Goal: Task Accomplishment & Management: Complete application form

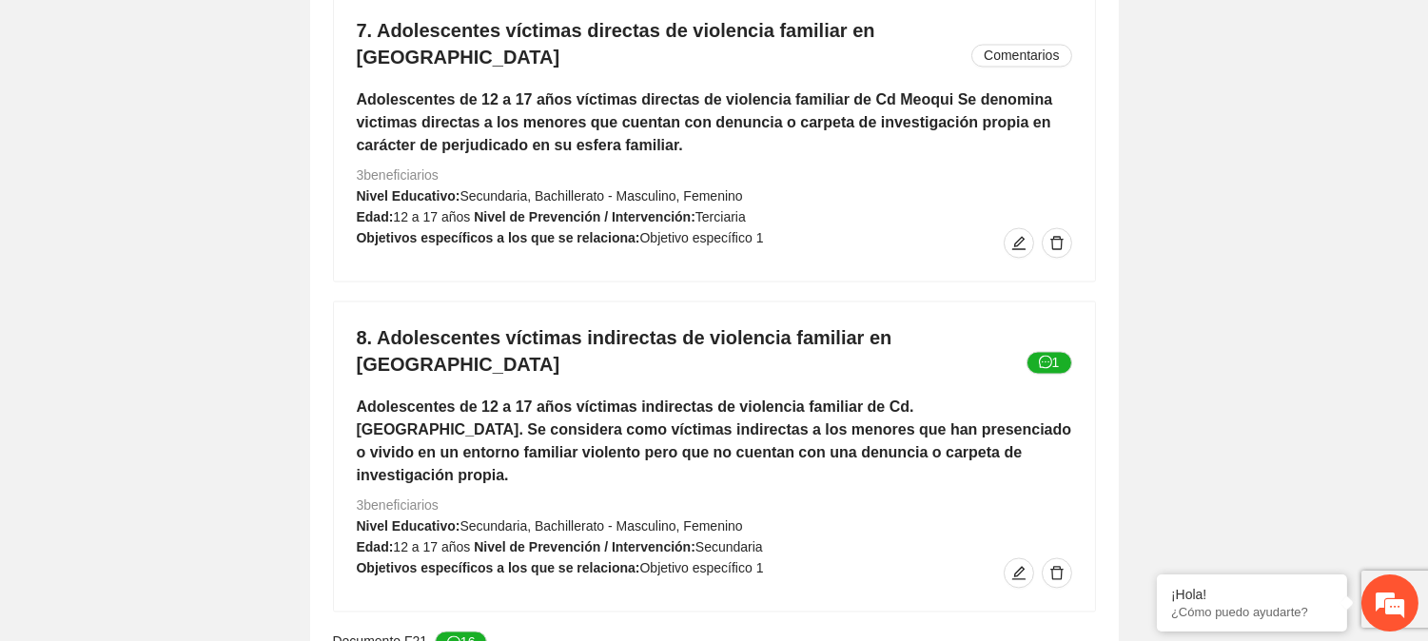
scroll to position [6673, 0]
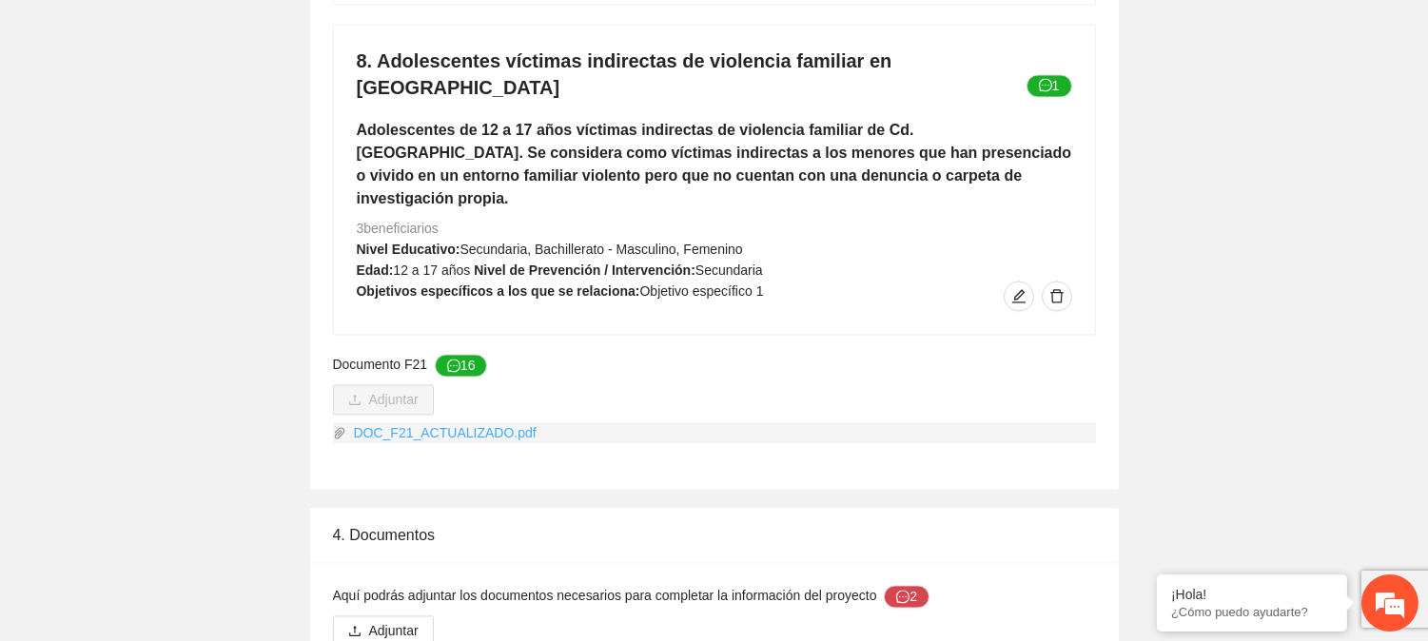
click at [434, 423] on link "DOC_F21_ACTUALIZADO.pdf" at bounding box center [721, 433] width 750 height 21
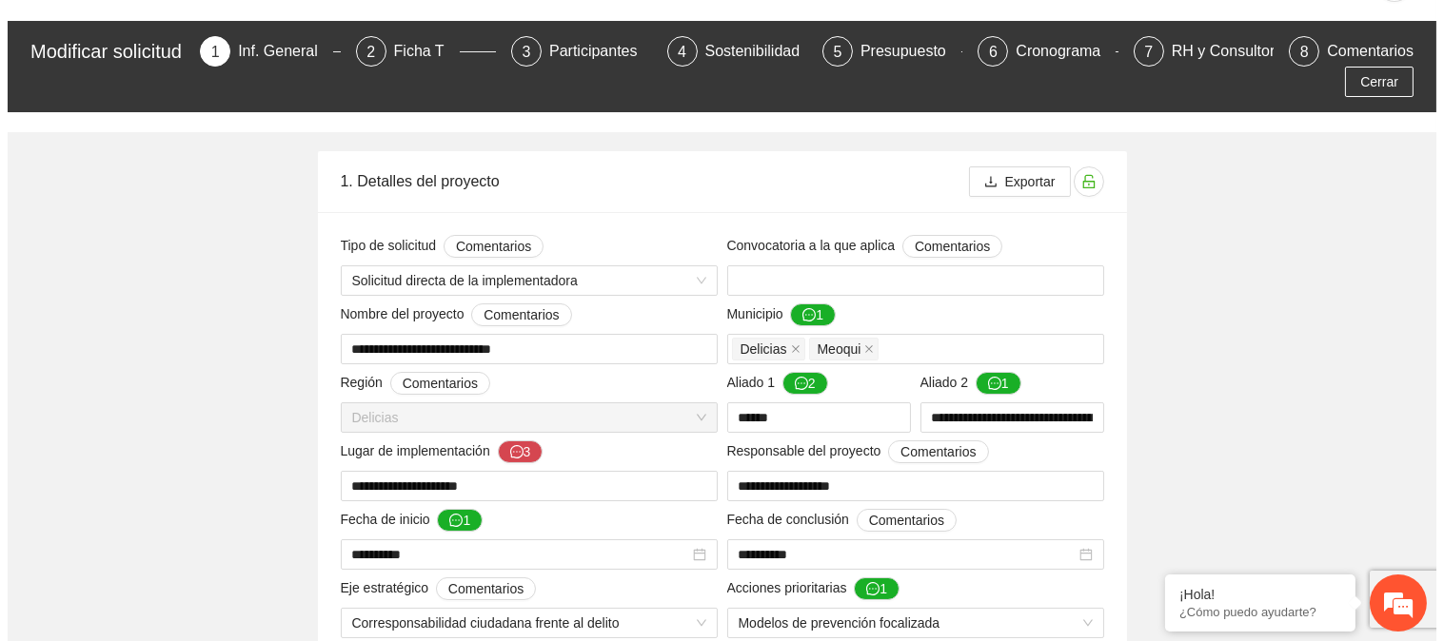
scroll to position [0, 0]
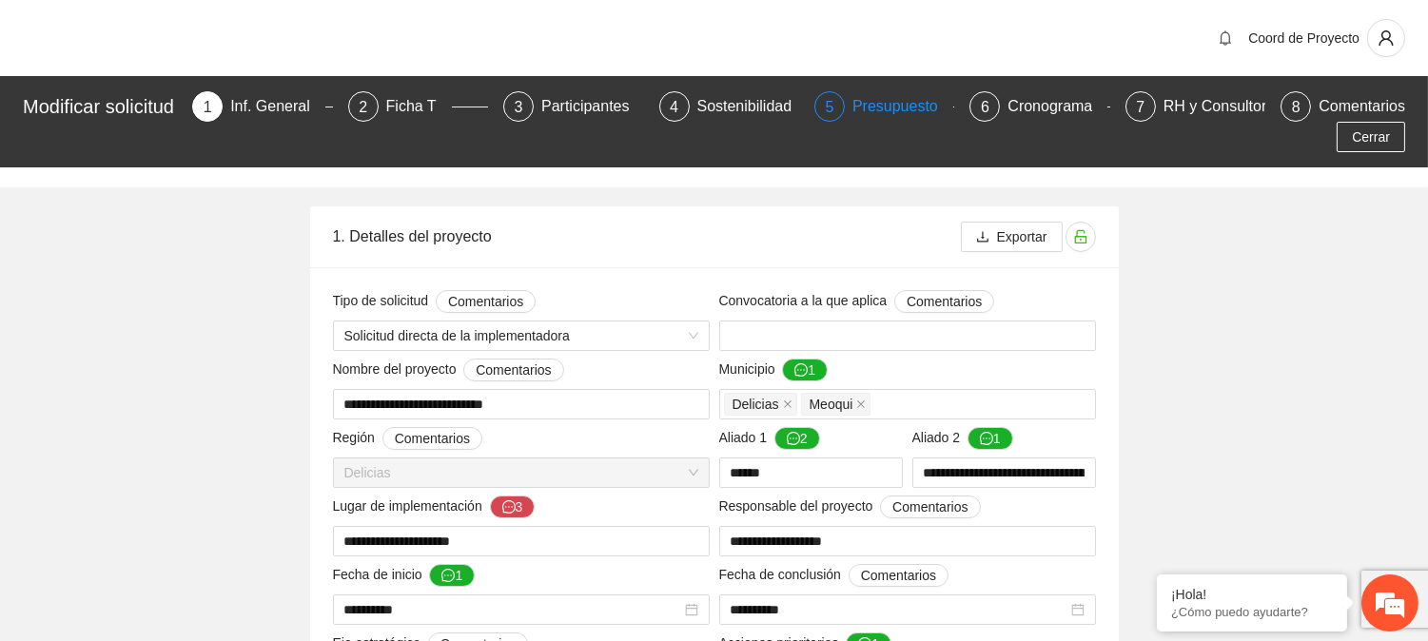
click at [845, 102] on div "5" at bounding box center [830, 106] width 30 height 30
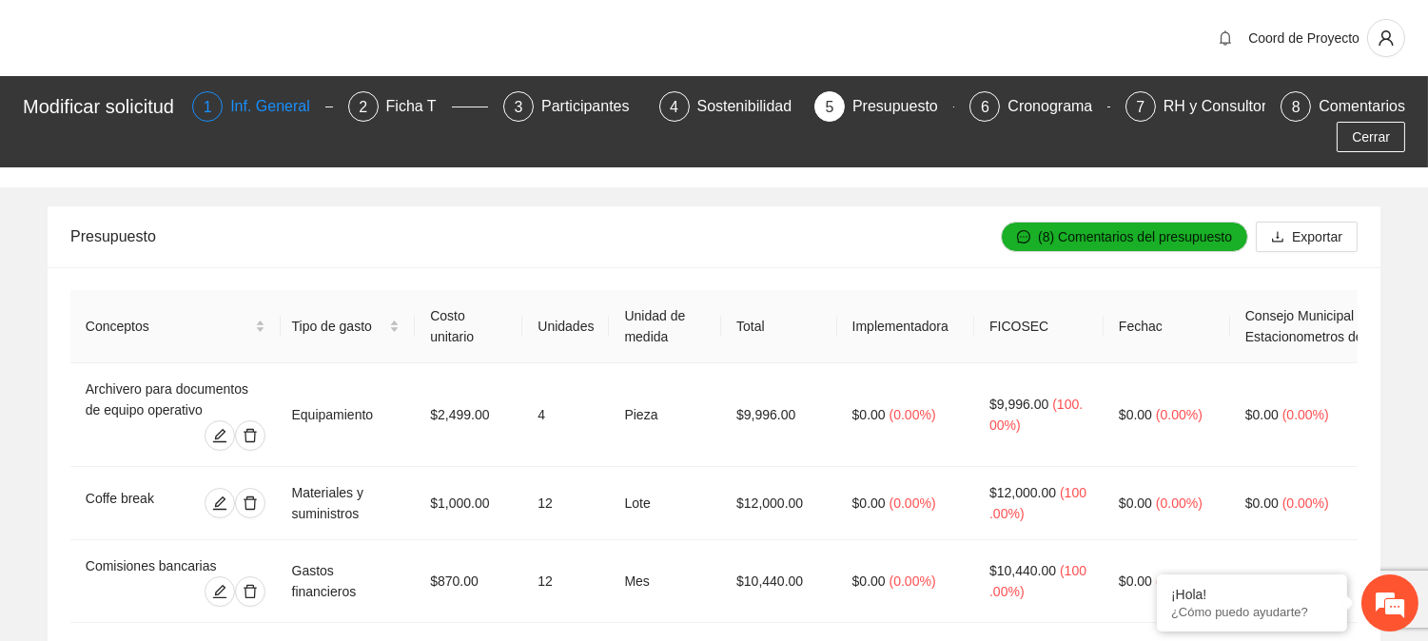
click at [272, 96] on div "Inf. General" at bounding box center [277, 106] width 95 height 30
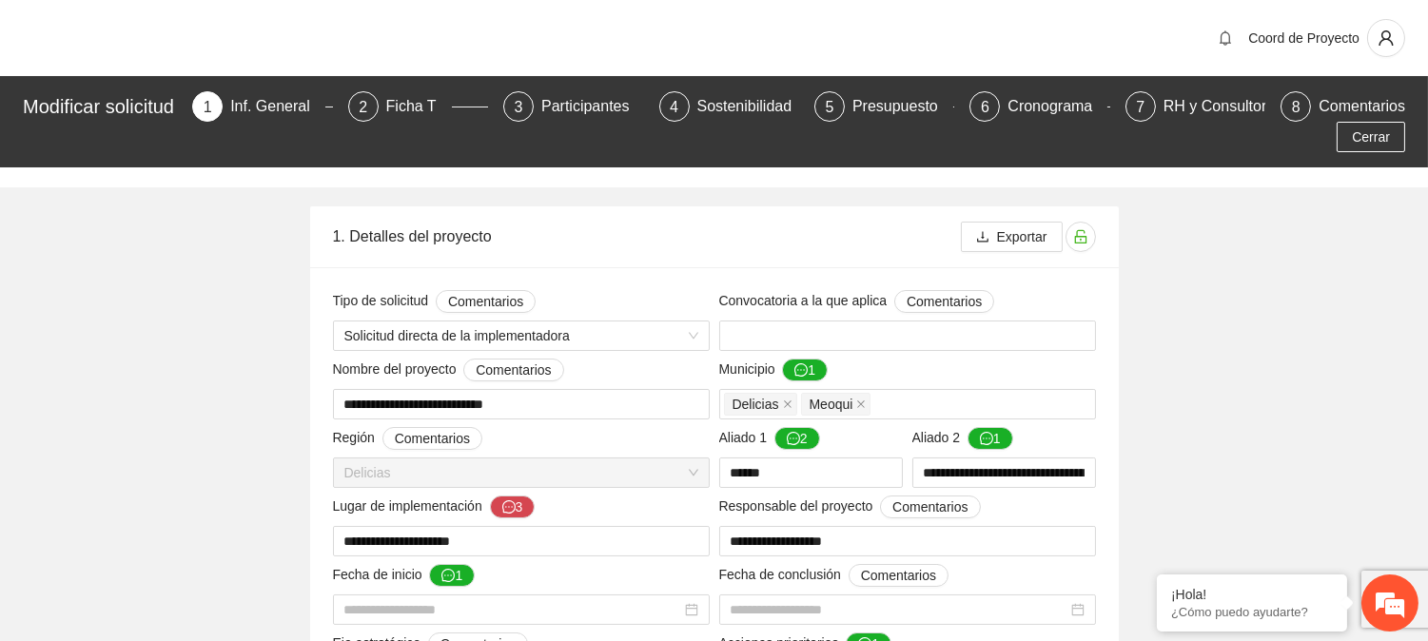
type input "**********"
click at [885, 105] on div "Presupuesto" at bounding box center [903, 106] width 101 height 30
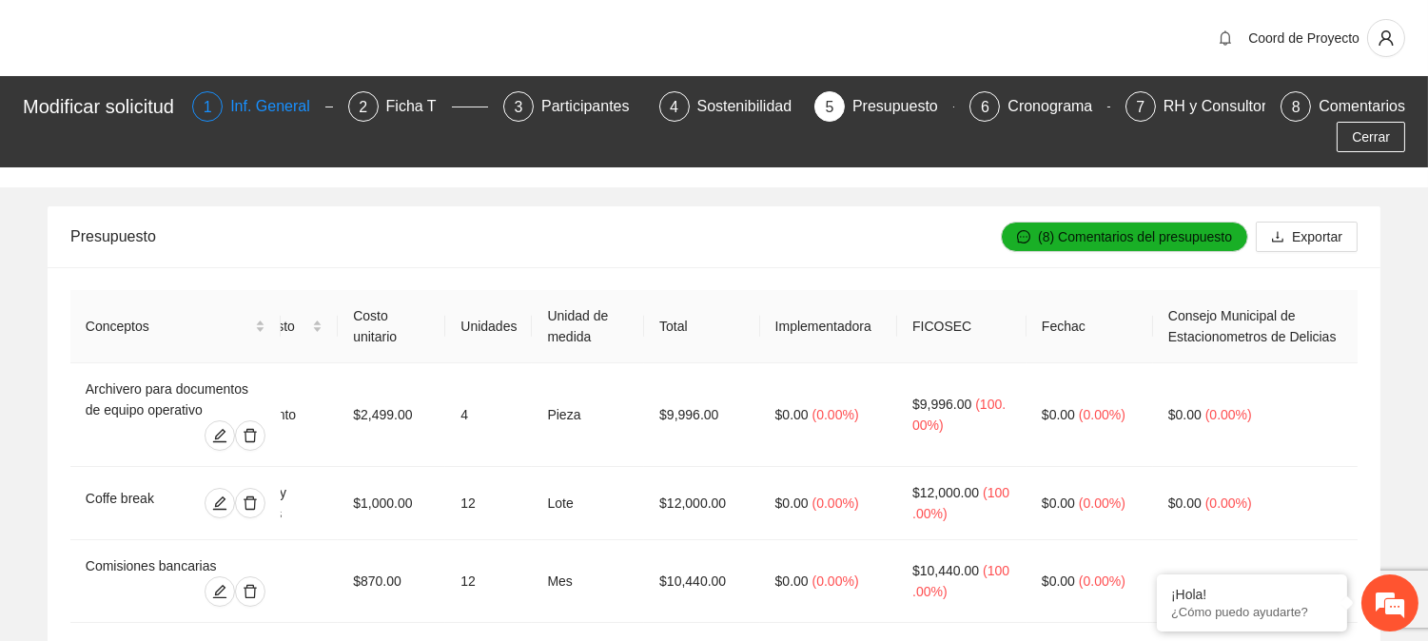
click at [277, 108] on div "Inf. General" at bounding box center [277, 106] width 95 height 30
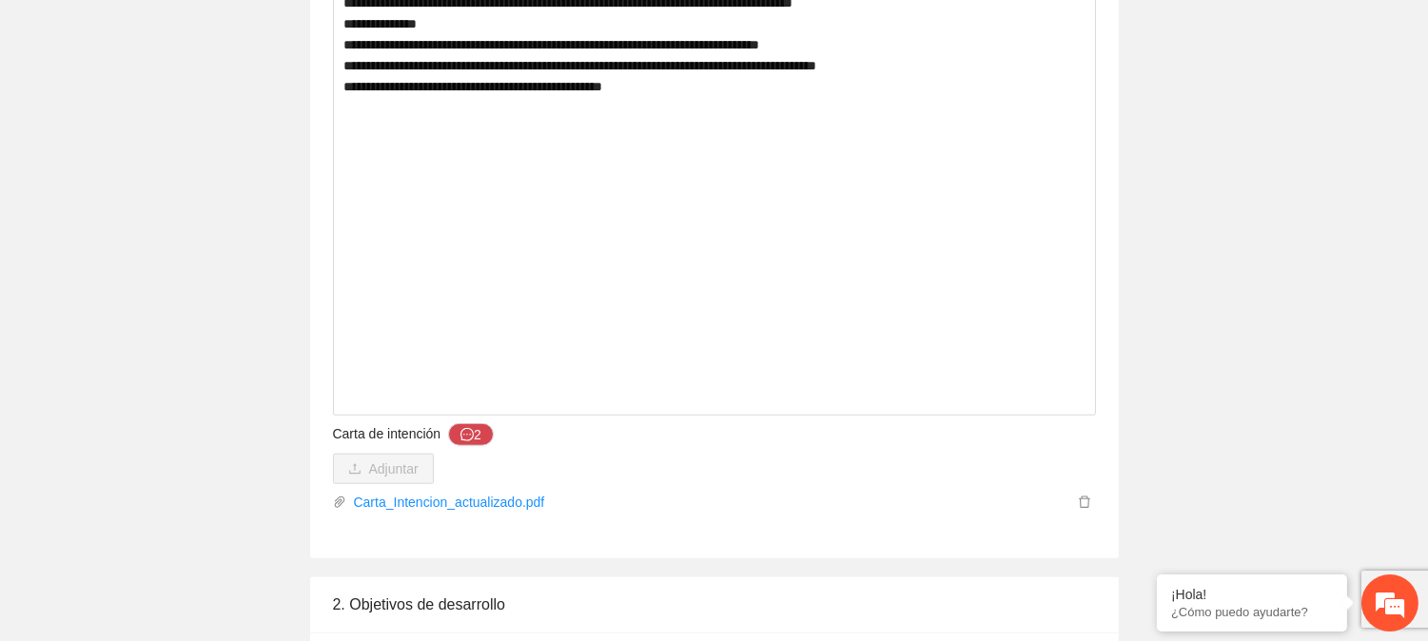
scroll to position [3351, 0]
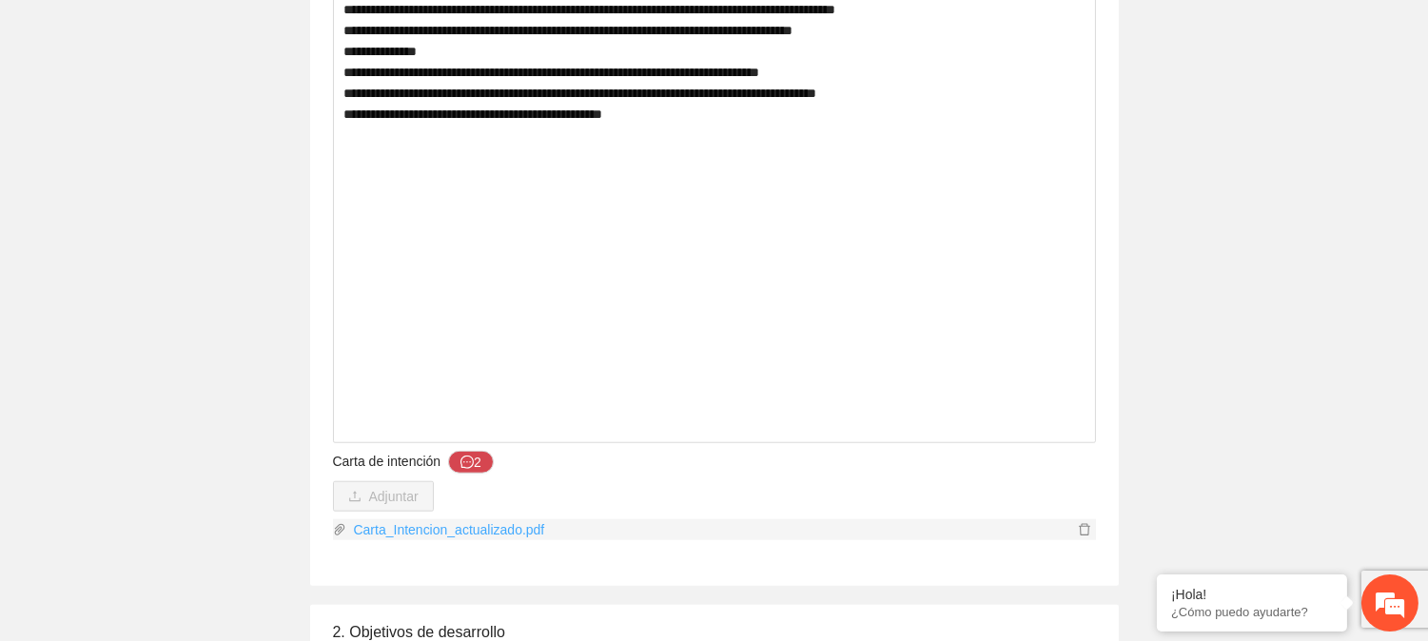
click at [501, 539] on link "Carta_Intencion_actualizado.pdf" at bounding box center [709, 530] width 727 height 21
drag, startPoint x: 1313, startPoint y: 374, endPoint x: 1308, endPoint y: 306, distance: 67.8
